Goal: Task Accomplishment & Management: Use online tool/utility

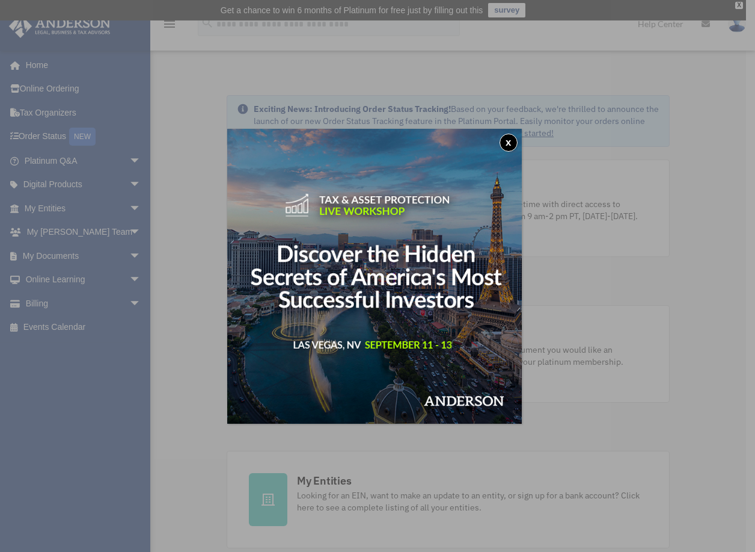
click at [511, 145] on button "x" at bounding box center [509, 143] width 18 height 18
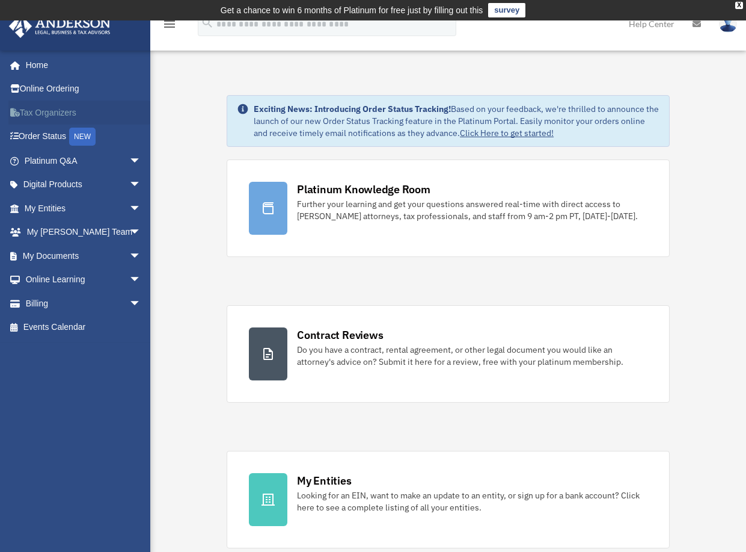
click at [34, 118] on link "Tax Organizers" at bounding box center [83, 112] width 151 height 24
click at [129, 256] on span "arrow_drop_down" at bounding box center [141, 256] width 24 height 25
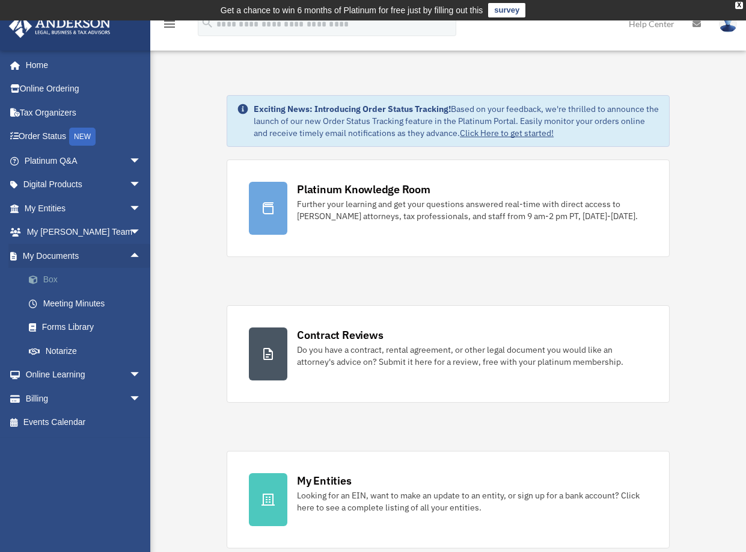
click at [60, 279] on link "Box" at bounding box center [88, 280] width 143 height 24
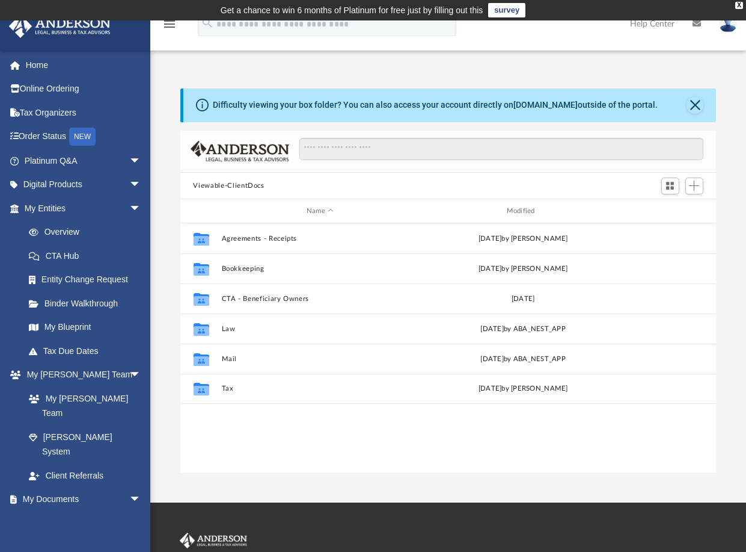
scroll to position [265, 528]
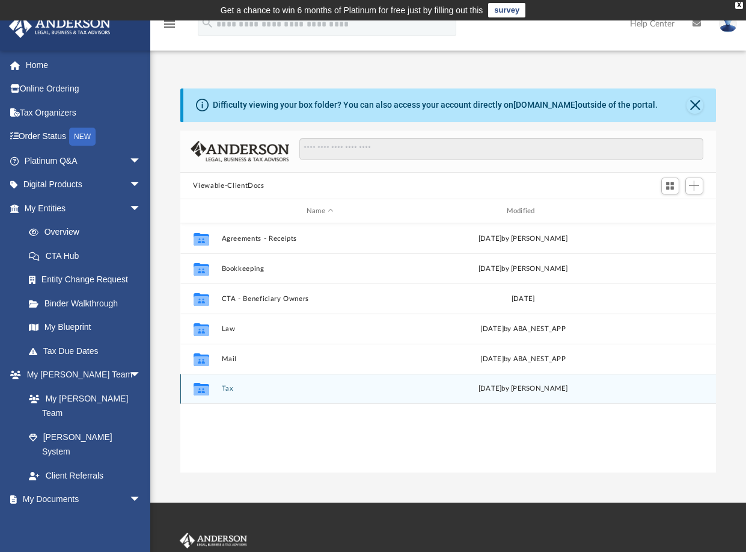
click at [227, 390] on button "Tax" at bounding box center [320, 389] width 198 height 8
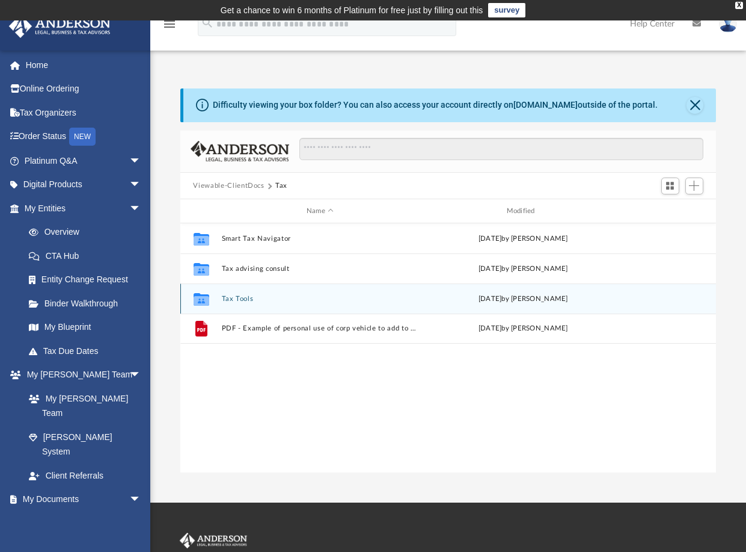
click at [235, 298] on button "Tax Tools" at bounding box center [320, 299] width 198 height 8
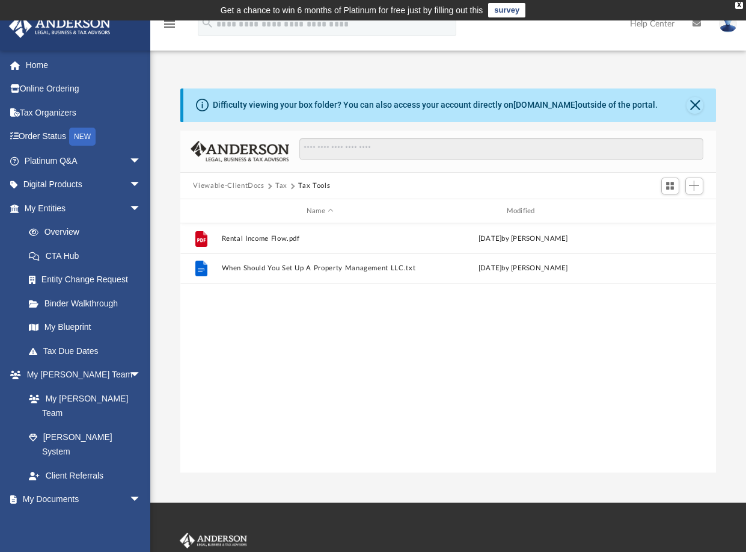
click at [355, 368] on div "File Rental Income Flow.pdf [DATE] by [PERSON_NAME] File When Should You Set Up…" at bounding box center [448, 347] width 537 height 249
click at [277, 185] on button "Tax" at bounding box center [281, 185] width 12 height 11
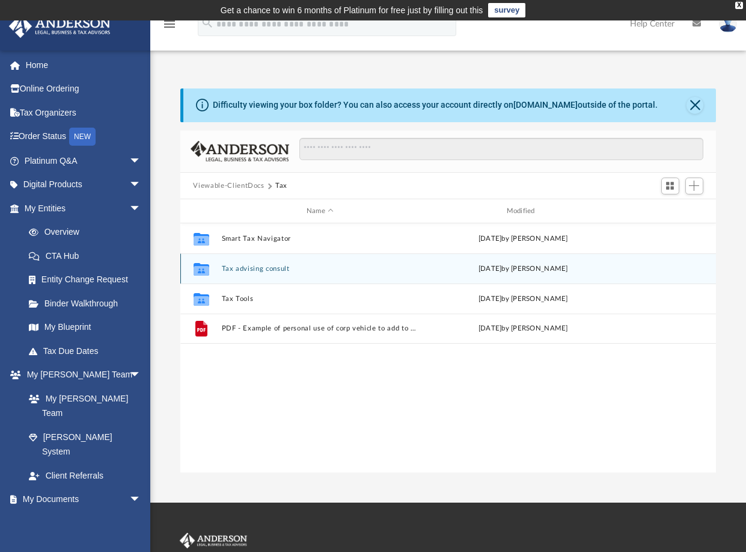
click at [259, 266] on button "Tax advising consult" at bounding box center [320, 269] width 198 height 8
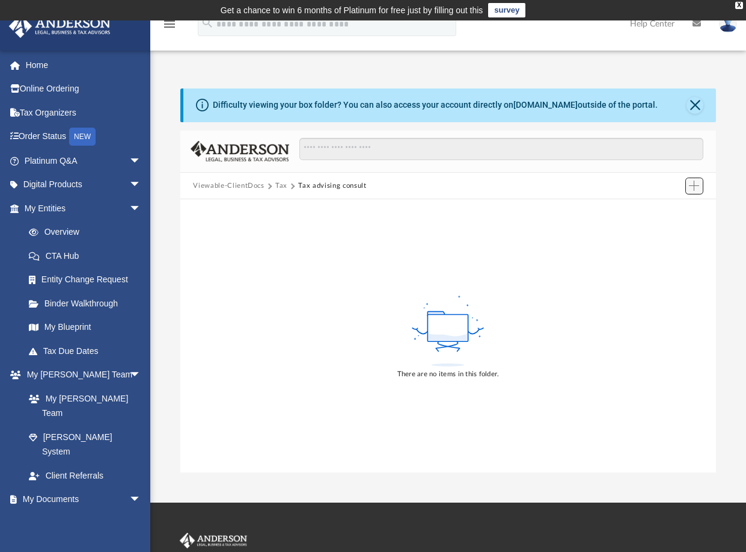
click at [697, 184] on span "Add" at bounding box center [694, 185] width 10 height 10
click at [668, 209] on li "Upload" at bounding box center [678, 210] width 38 height 13
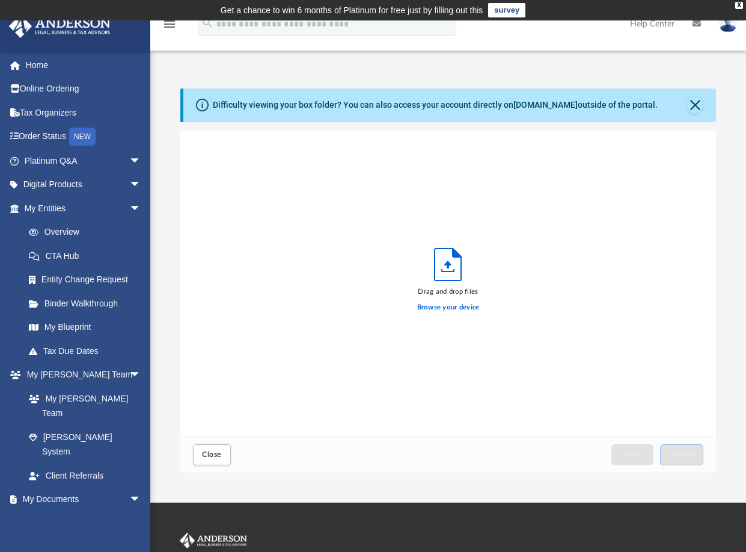
scroll to position [296, 528]
click at [448, 308] on label "Browse your device" at bounding box center [448, 307] width 63 height 11
click at [0, 0] on input "Browse your device" at bounding box center [0, 0] width 0 height 0
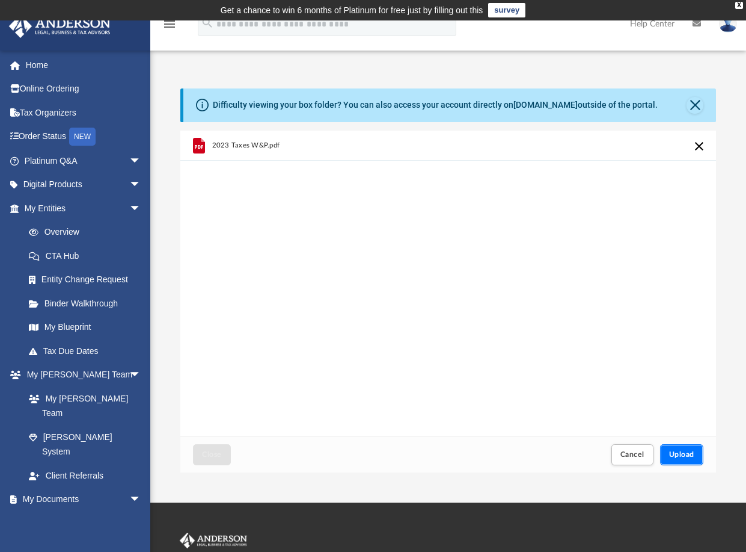
click at [680, 457] on span "Upload" at bounding box center [681, 454] width 25 height 7
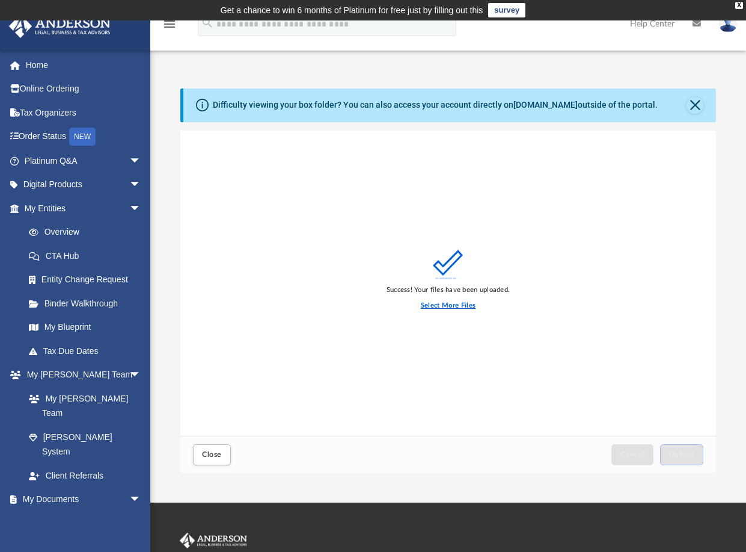
click at [440, 303] on label "Select More Files" at bounding box center [448, 305] width 55 height 11
click at [0, 0] on input "Select More Files" at bounding box center [0, 0] width 0 height 0
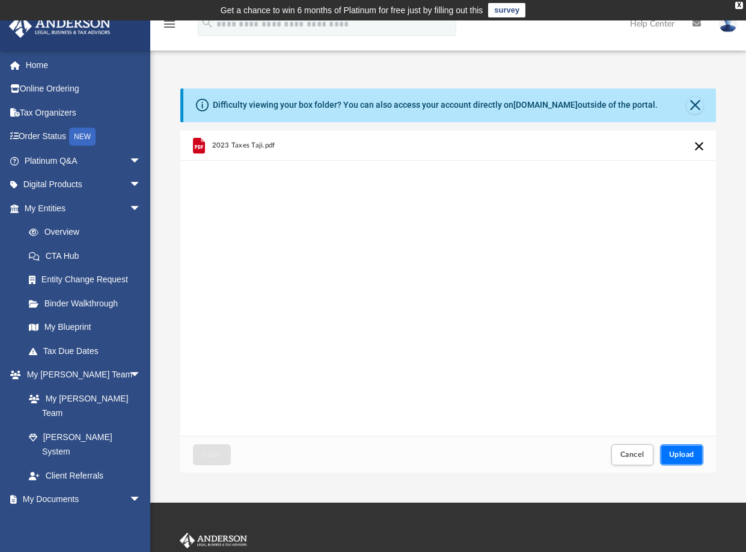
click at [675, 452] on span "Upload" at bounding box center [681, 454] width 25 height 7
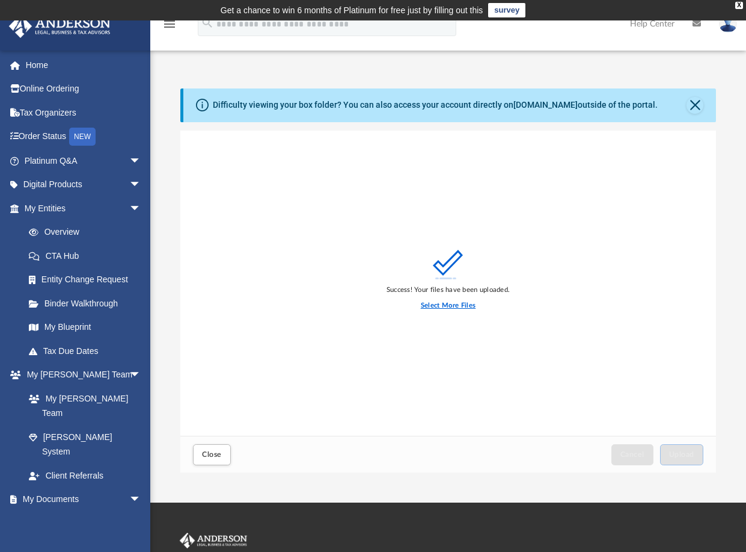
click at [443, 304] on label "Select More Files" at bounding box center [448, 305] width 55 height 11
click at [0, 0] on input "Select More Files" at bounding box center [0, 0] width 0 height 0
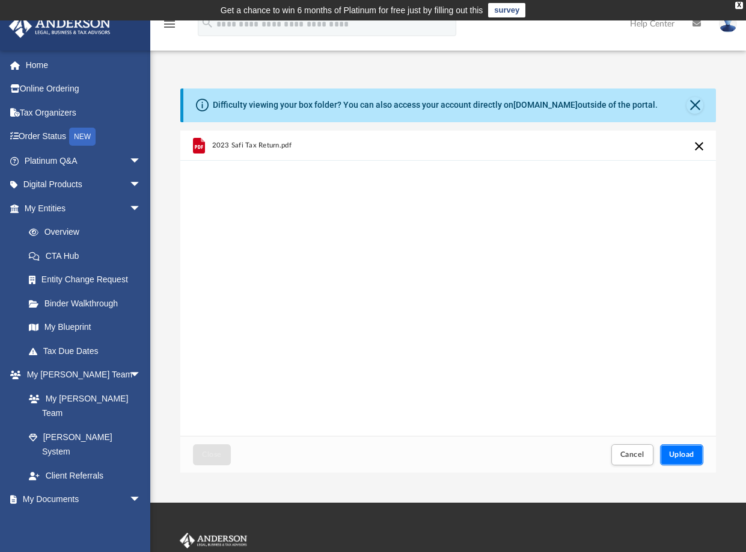
click at [677, 452] on span "Upload" at bounding box center [681, 454] width 25 height 7
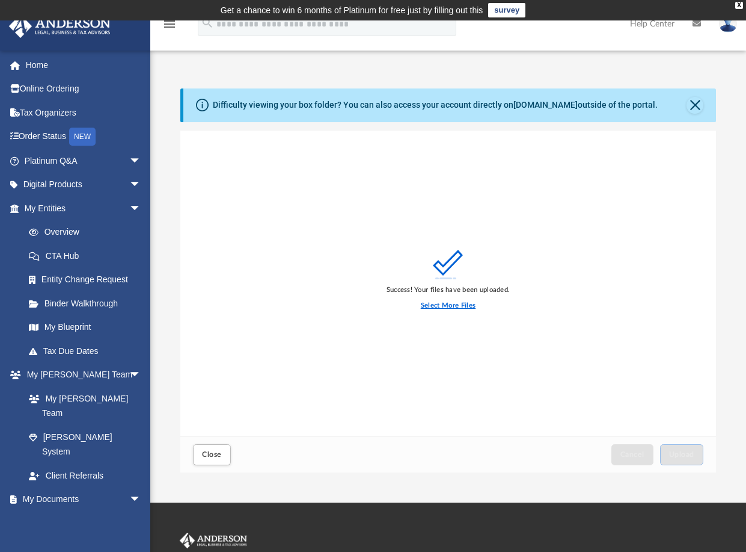
click at [453, 305] on label "Select More Files" at bounding box center [448, 305] width 55 height 11
click at [0, 0] on input "Select More Files" at bounding box center [0, 0] width 0 height 0
click at [439, 304] on label "Select More Files" at bounding box center [448, 305] width 55 height 11
click at [0, 0] on input "Select More Files" at bounding box center [0, 0] width 0 height 0
